Goal: Find specific page/section: Find specific page/section

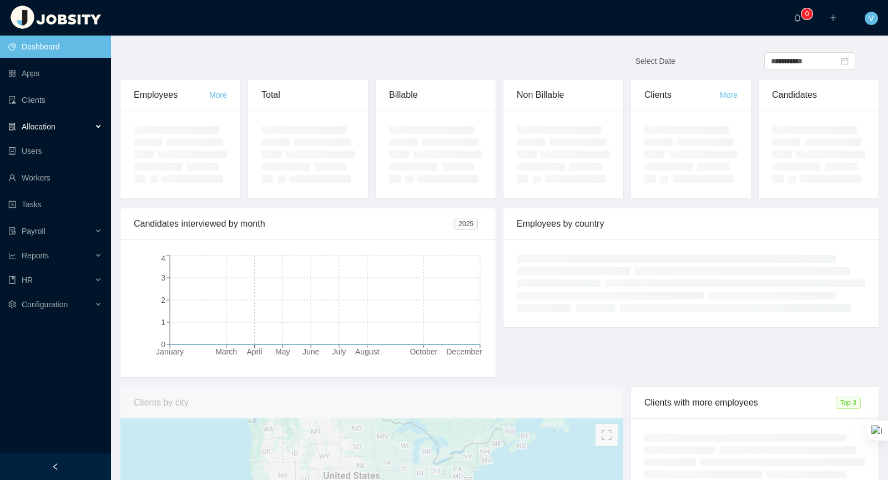
click at [58, 128] on div "Allocation" at bounding box center [55, 126] width 111 height 22
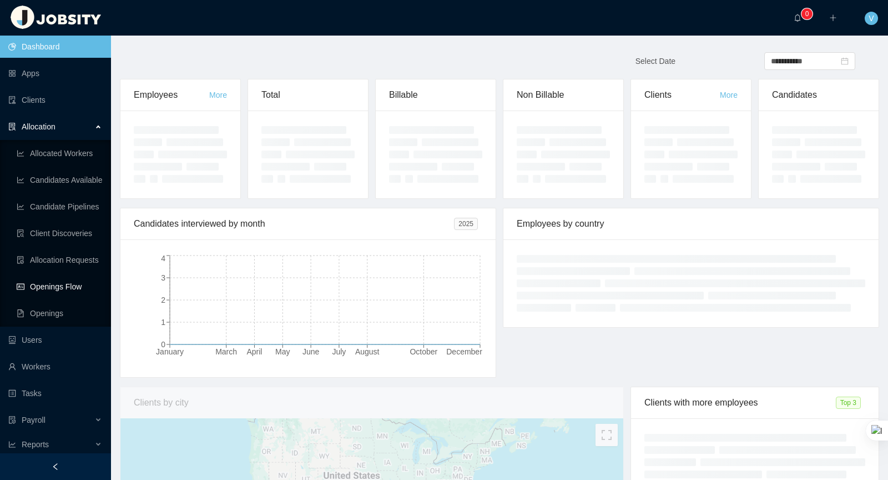
click at [70, 279] on link "Openings Flow" at bounding box center [60, 286] width 86 height 22
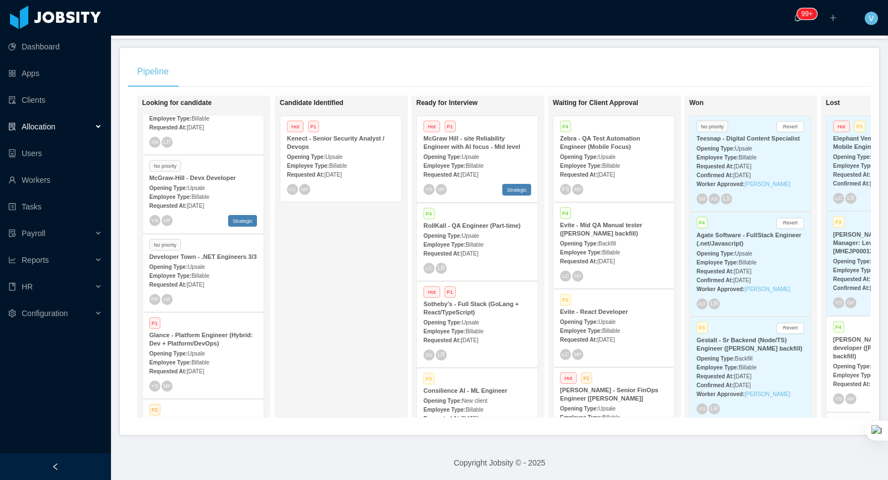
scroll to position [302, 0]
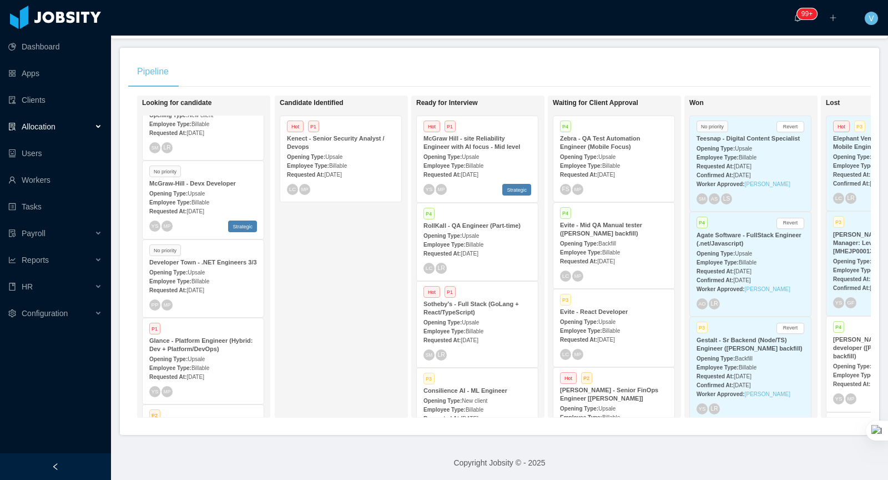
click at [161, 267] on div "Developer Town - .NET Engineers 3/3" at bounding box center [203, 262] width 108 height 8
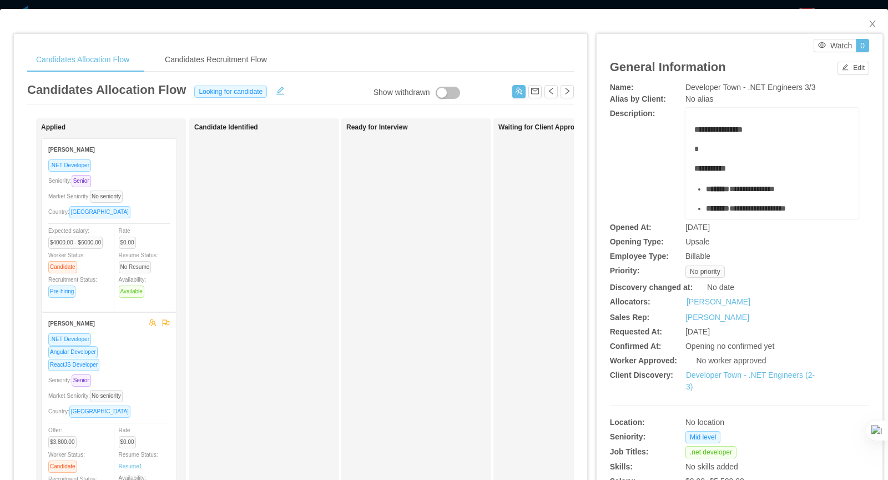
click at [722, 101] on div "No alias" at bounding box center [772, 99] width 173 height 12
drag, startPoint x: 827, startPoint y: 89, endPoint x: 679, endPoint y: 86, distance: 147.7
click at [679, 86] on div "Name: Developer Town - .NET Engineers 3/3" at bounding box center [739, 88] width 259 height 12
copy div "Developer Town - .NET Engineers 3/3"
click at [874, 16] on span "Close" at bounding box center [872, 24] width 31 height 31
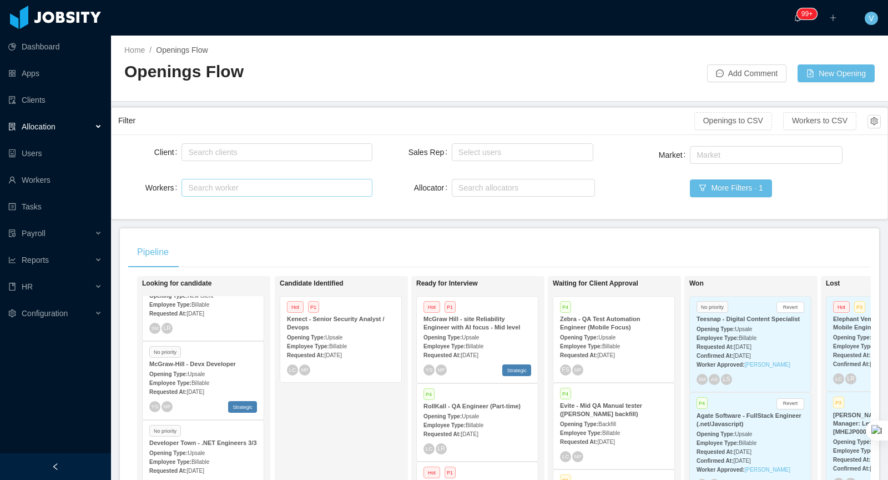
click at [243, 195] on div "Search worker" at bounding box center [277, 188] width 190 height 18
click at [247, 158] on div "Search clients" at bounding box center [275, 152] width 180 height 17
type input "**"
click at [241, 181] on li "McGraw-Hill Education" at bounding box center [277, 173] width 191 height 18
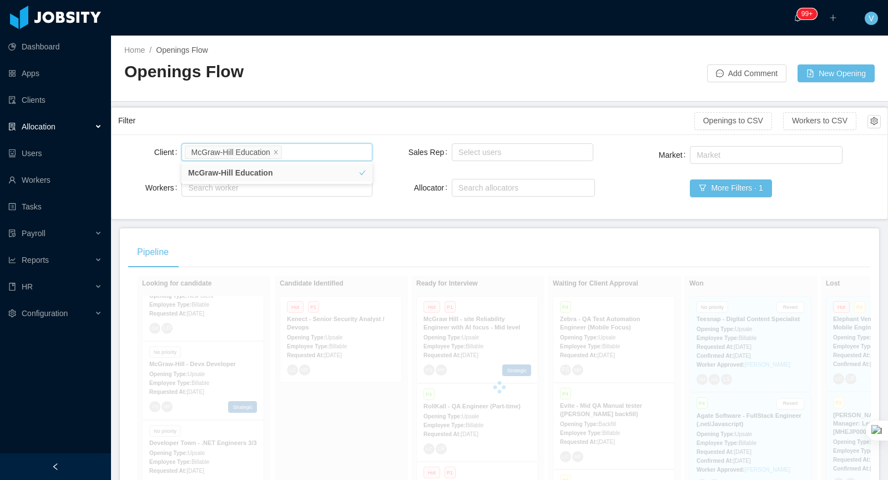
click at [379, 71] on h2 "Openings Flow" at bounding box center [311, 72] width 375 height 23
